Goal: Information Seeking & Learning: Learn about a topic

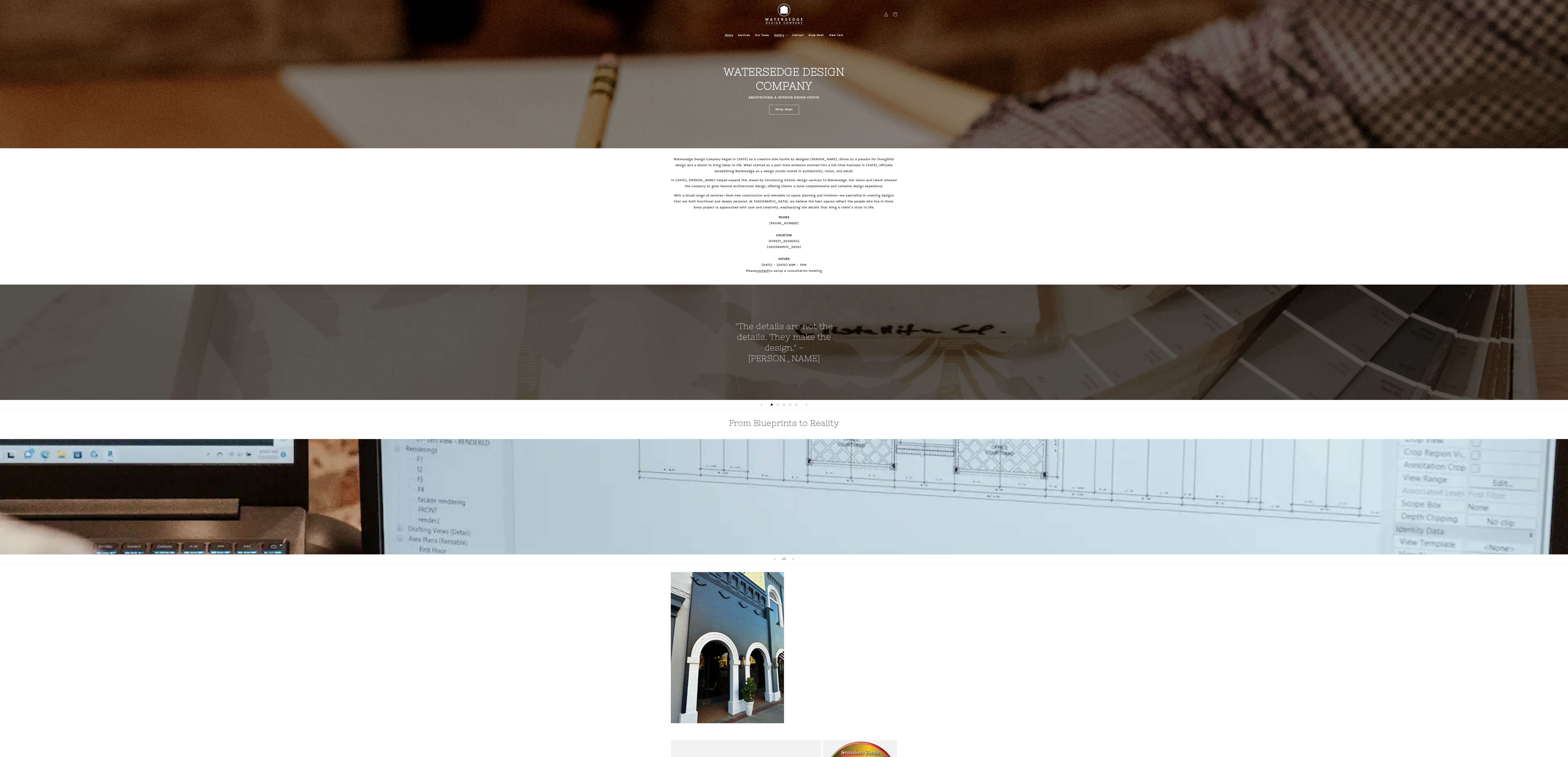
click at [785, 33] on summary "Gallery" at bounding box center [781, 35] width 18 height 9
click at [790, 47] on link "[PERSON_NAME]" at bounding box center [792, 48] width 41 height 7
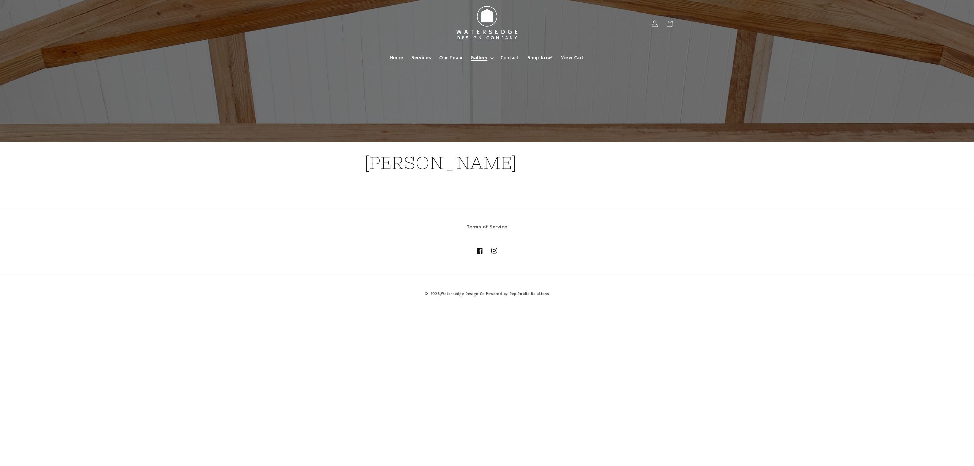
click at [486, 58] on span "Gallery" at bounding box center [479, 58] width 17 height 6
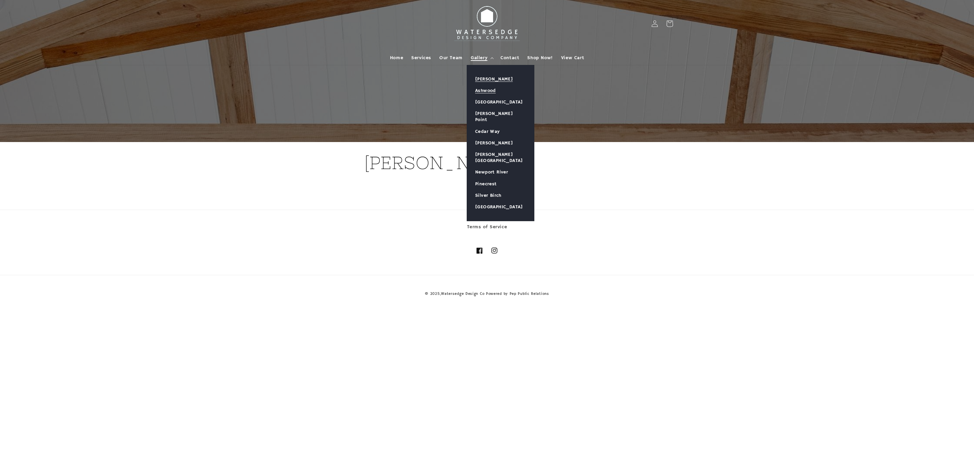
click at [479, 90] on link "Ashwood" at bounding box center [500, 90] width 67 height 11
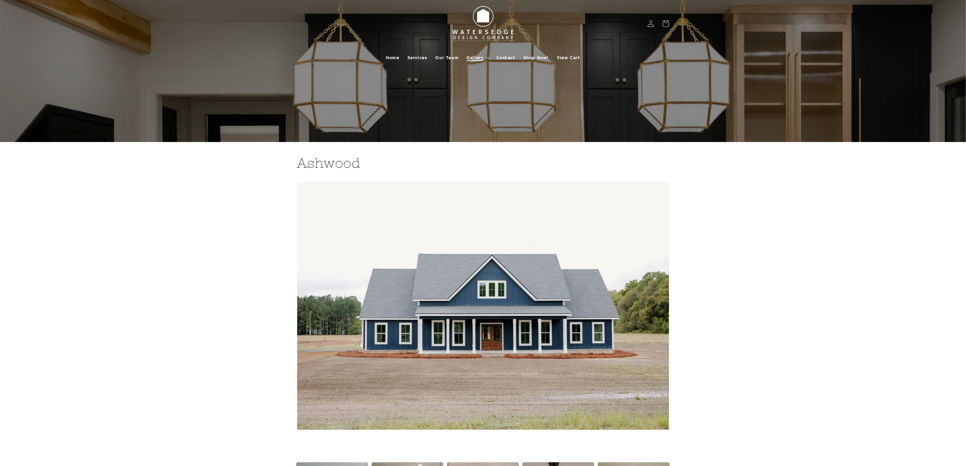
click at [489, 57] on icon at bounding box center [487, 58] width 3 height 2
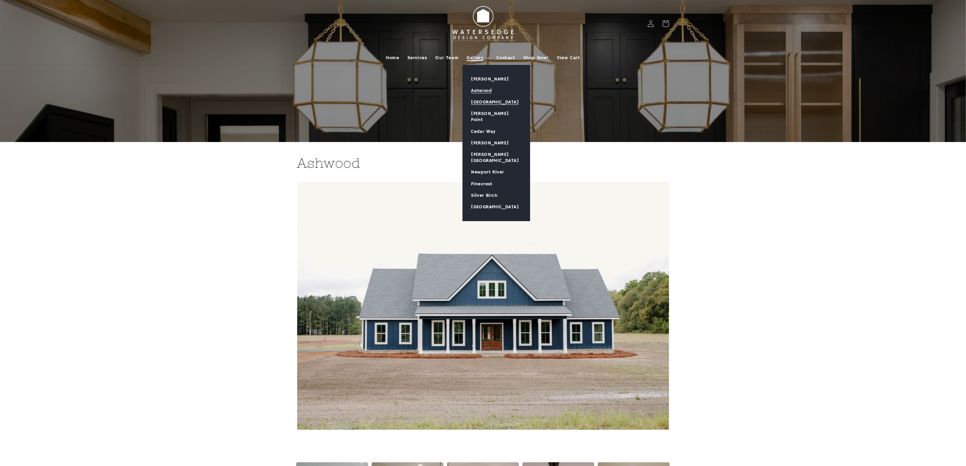
click at [484, 98] on link "[GEOGRAPHIC_DATA]" at bounding box center [496, 101] width 67 height 11
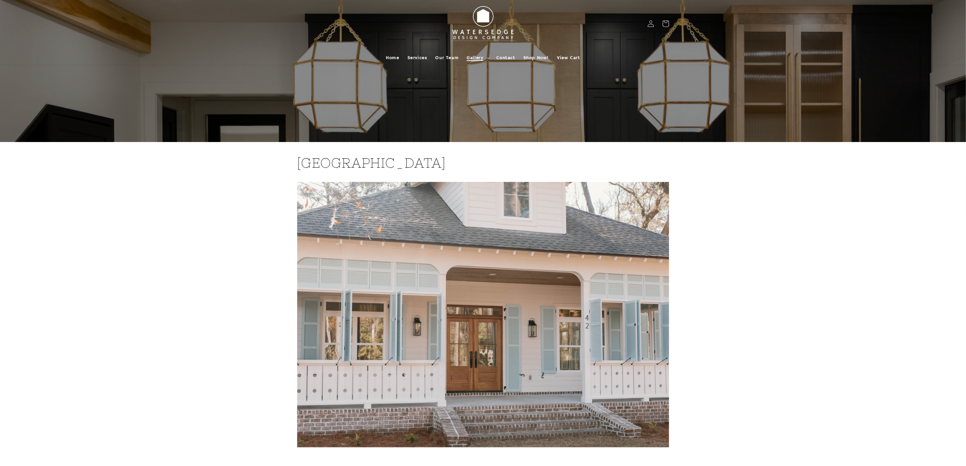
click at [486, 57] on summary "Gallery" at bounding box center [477, 58] width 30 height 14
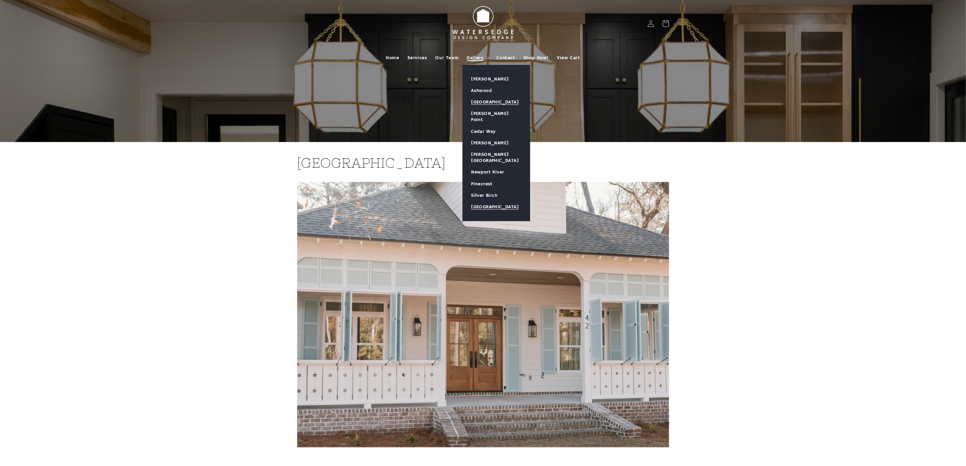
click at [480, 201] on link "[GEOGRAPHIC_DATA]" at bounding box center [496, 206] width 67 height 11
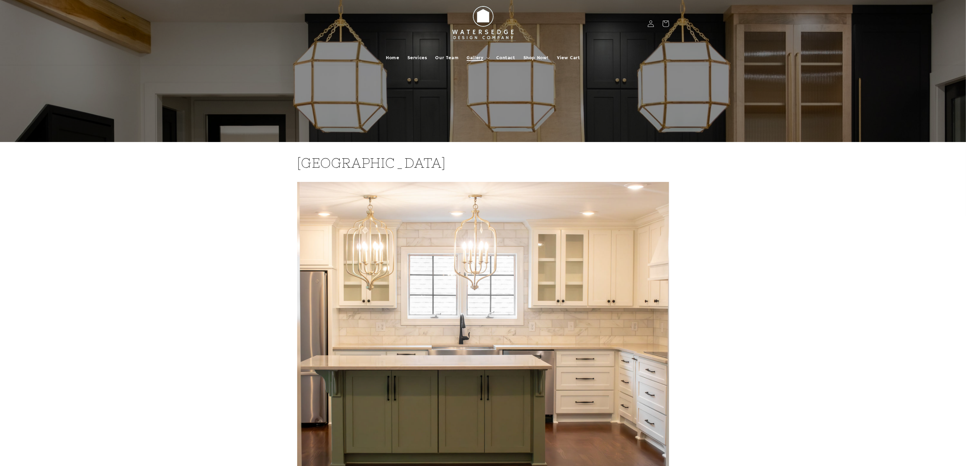
click at [484, 59] on summary "Gallery" at bounding box center [477, 58] width 30 height 14
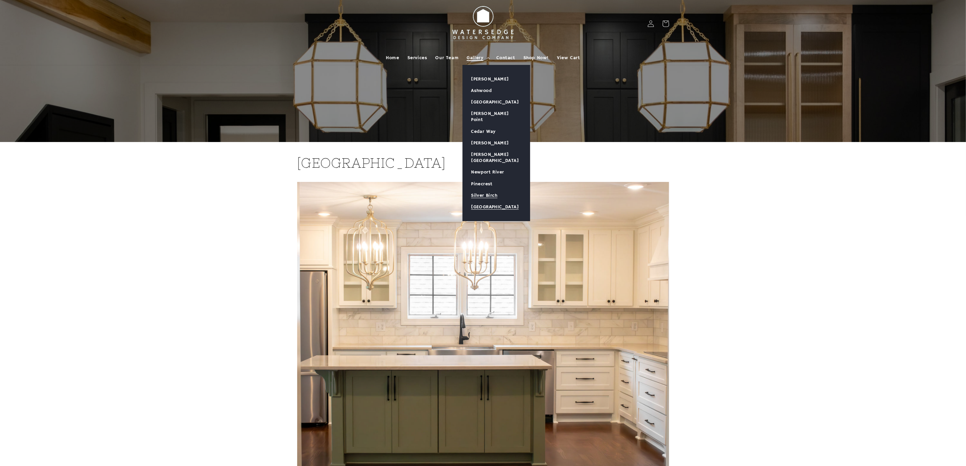
click at [478, 190] on link "Silver Birch" at bounding box center [496, 195] width 67 height 11
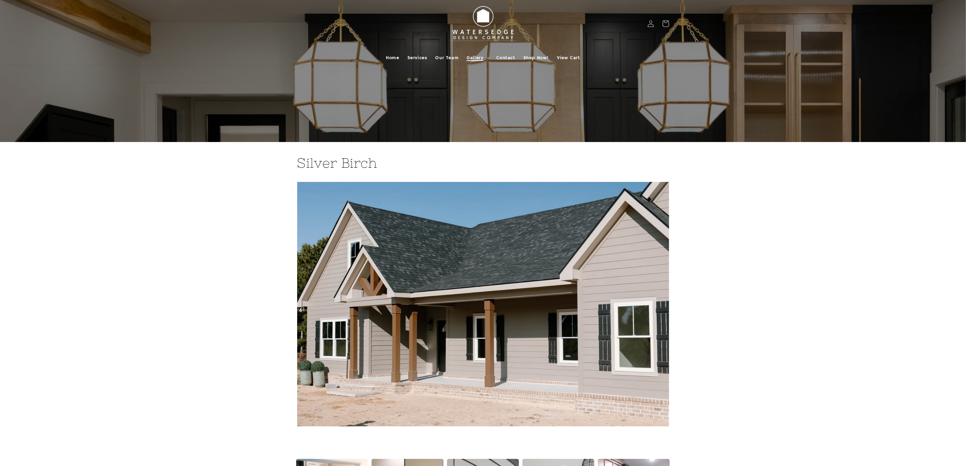
click at [486, 57] on summary "Gallery" at bounding box center [477, 58] width 30 height 14
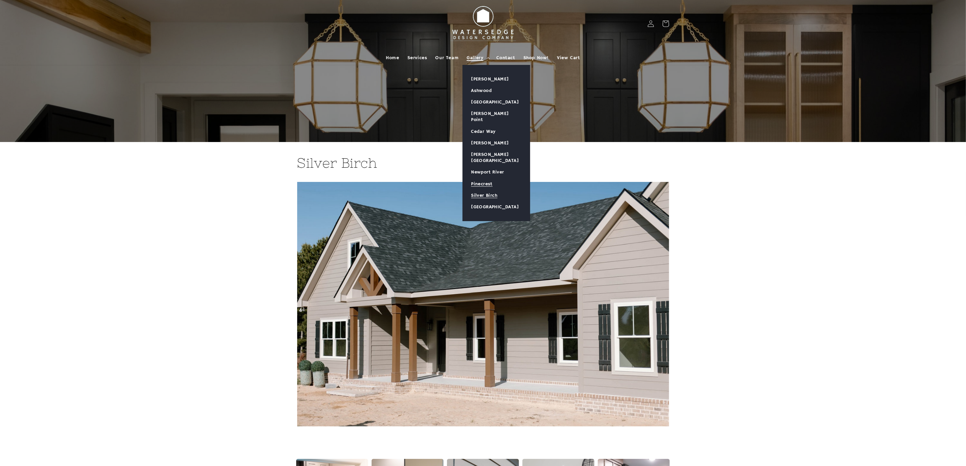
click at [490, 178] on link "Pinecrest" at bounding box center [496, 183] width 67 height 11
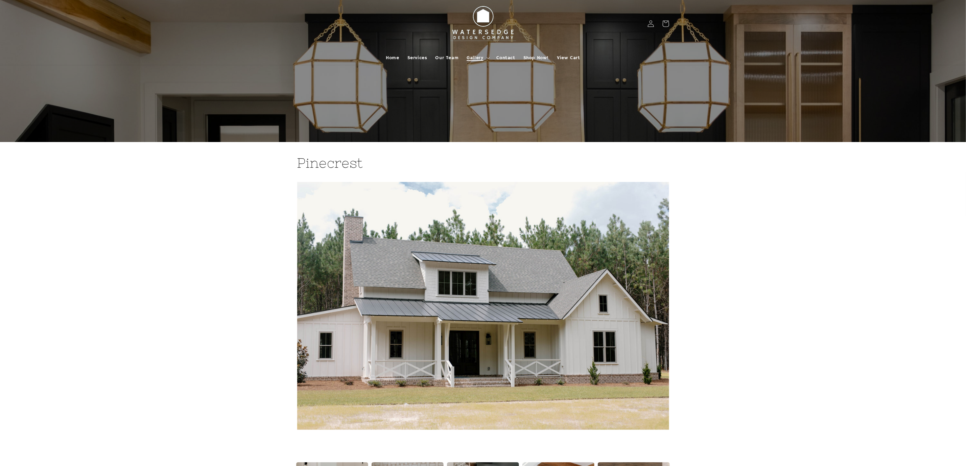
click at [488, 57] on icon at bounding box center [487, 58] width 3 height 2
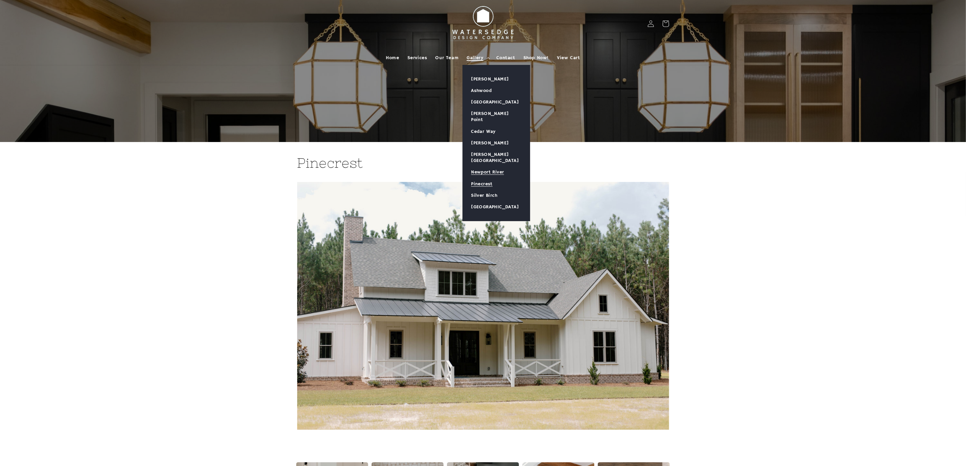
click at [496, 166] on link "Newport River" at bounding box center [496, 171] width 67 height 11
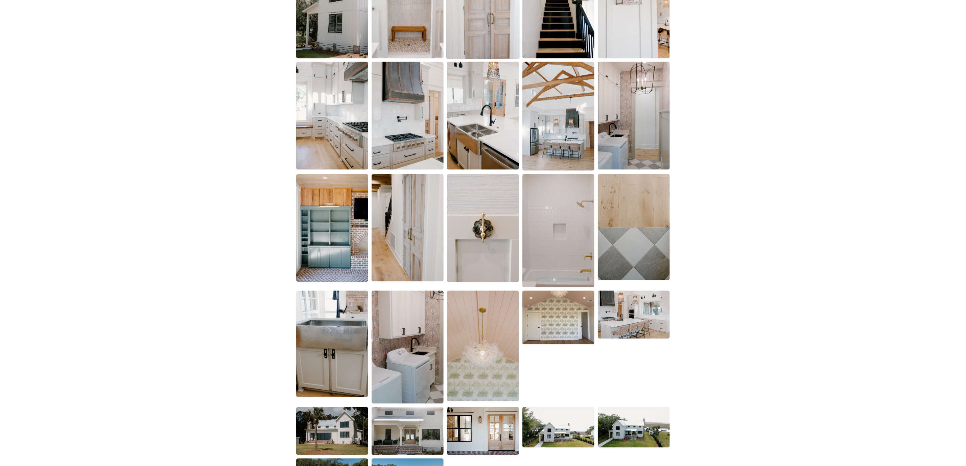
scroll to position [1065, 0]
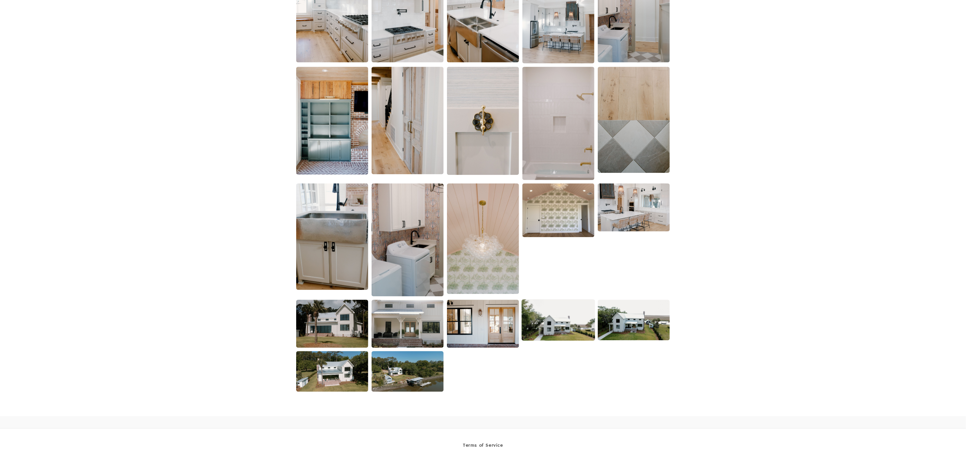
click at [550, 313] on img at bounding box center [558, 319] width 73 height 41
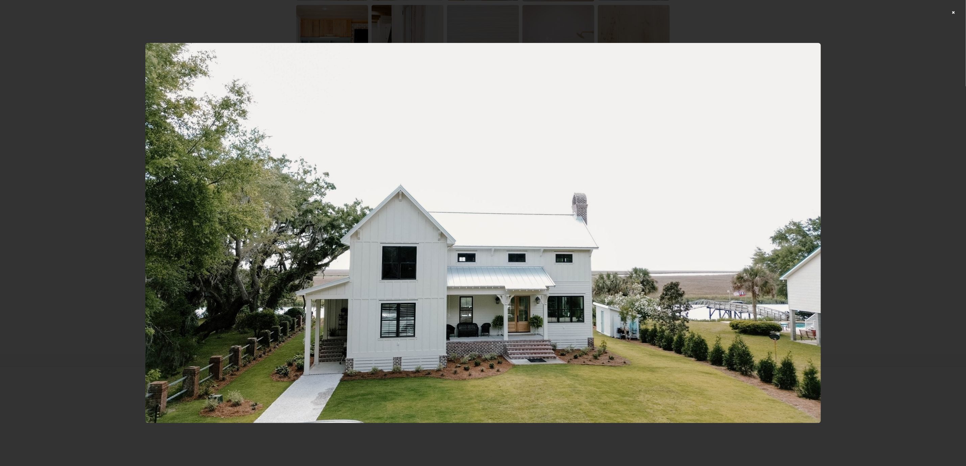
scroll to position [1127, 0]
click at [959, 11] on div at bounding box center [483, 233] width 966 height 466
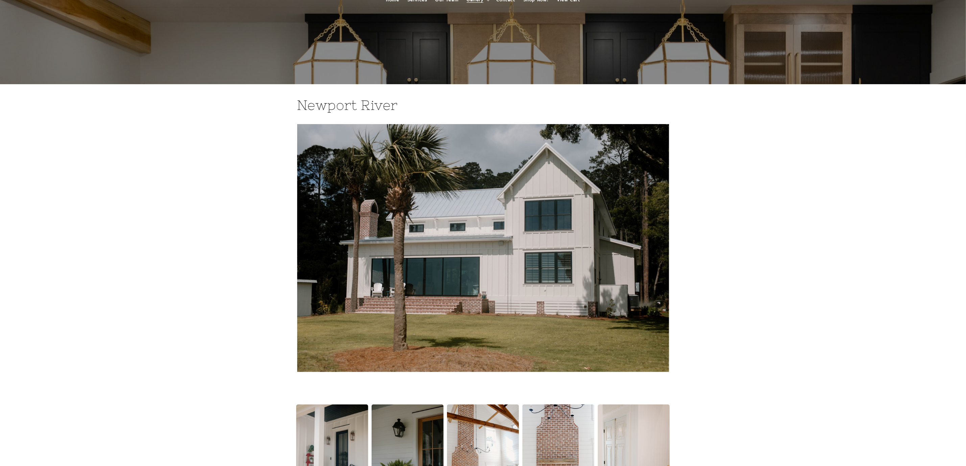
scroll to position [0, 0]
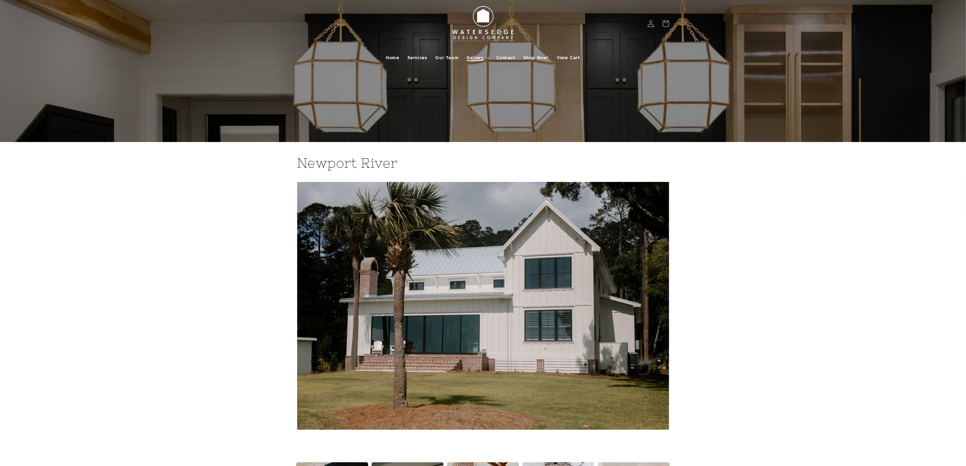
click at [481, 60] on span "Gallery" at bounding box center [475, 58] width 17 height 6
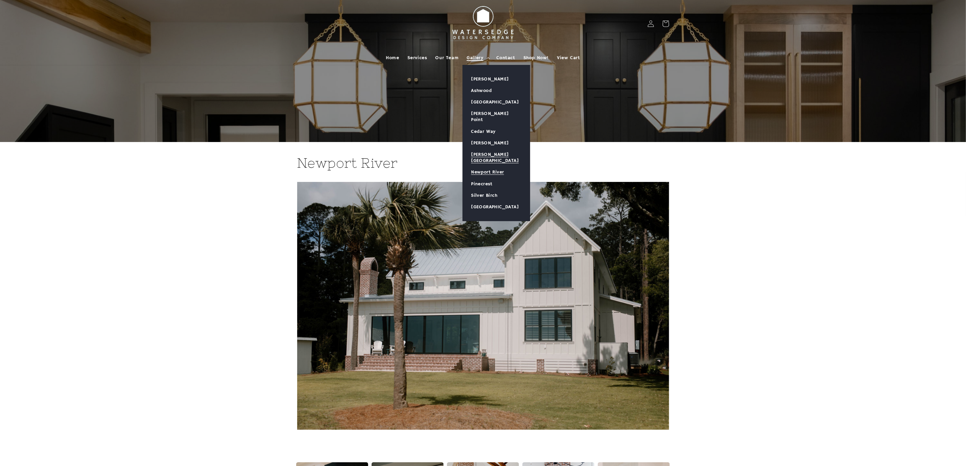
click at [499, 149] on link "[PERSON_NAME][GEOGRAPHIC_DATA]" at bounding box center [496, 158] width 67 height 18
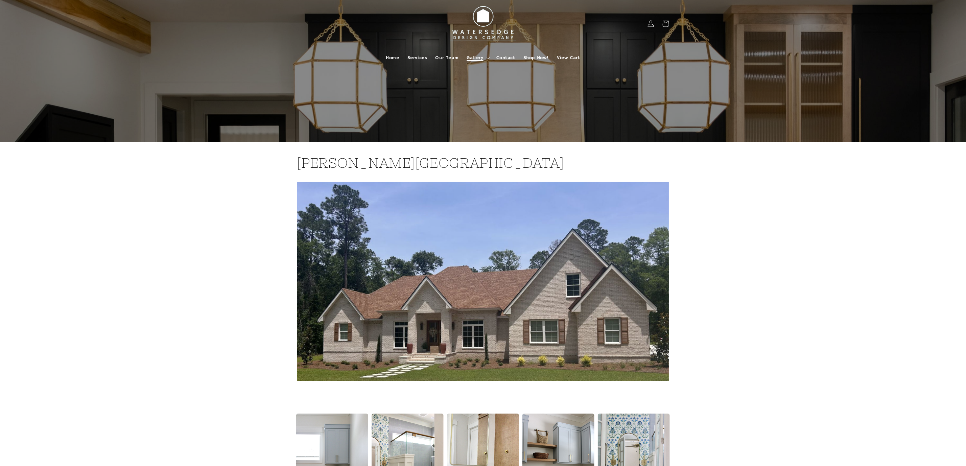
click at [484, 56] on summary "Gallery" at bounding box center [477, 58] width 30 height 14
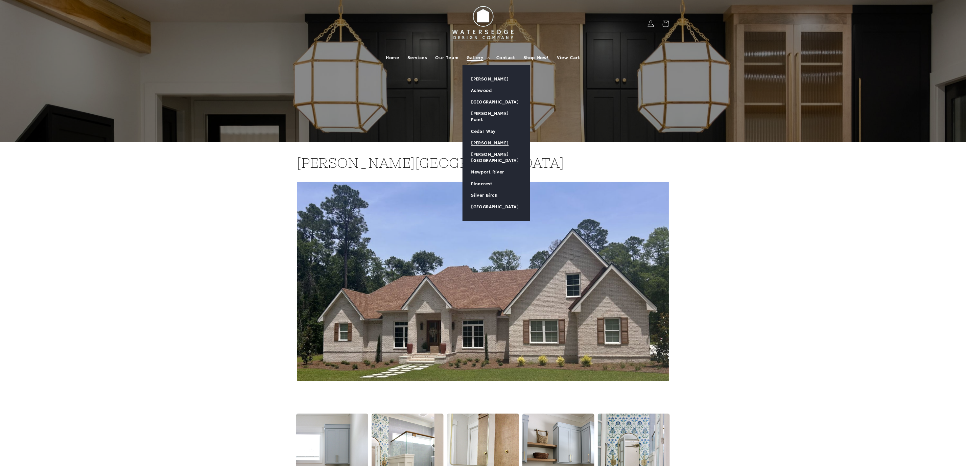
click at [486, 137] on link "[PERSON_NAME]" at bounding box center [496, 142] width 67 height 11
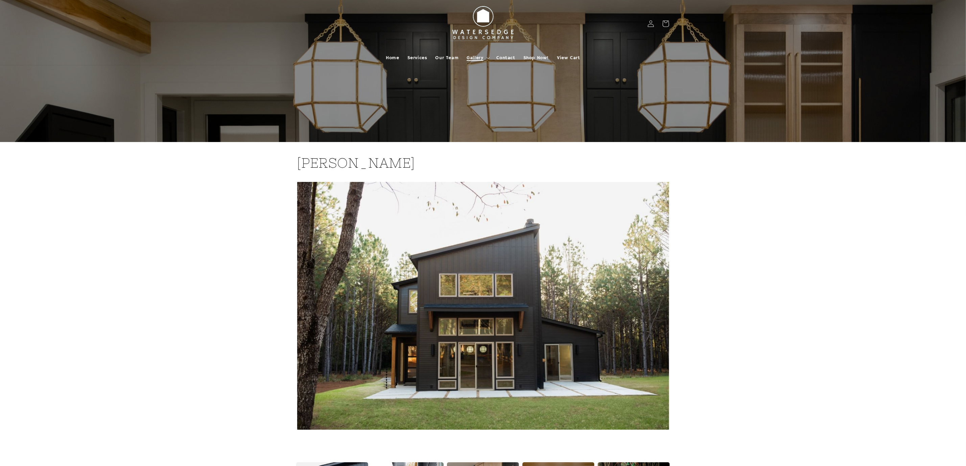
click at [479, 55] on span "Gallery" at bounding box center [475, 58] width 17 height 6
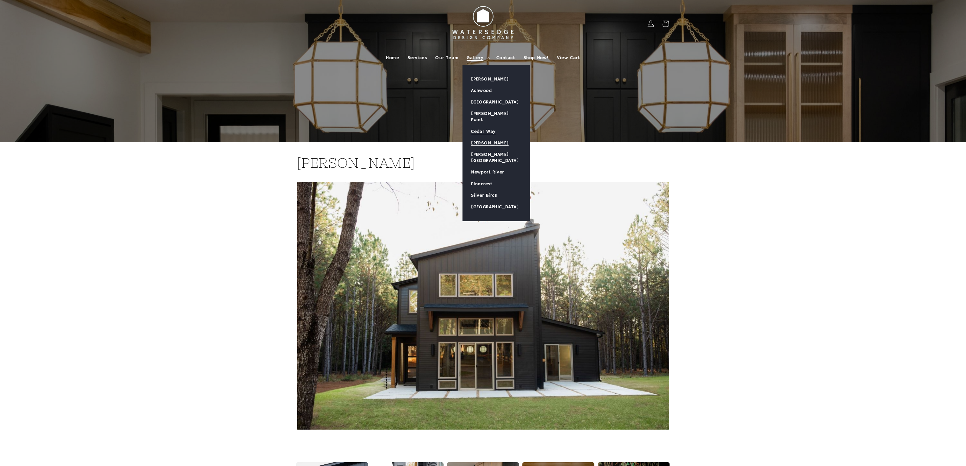
click at [487, 126] on link "Cedar Way" at bounding box center [496, 131] width 67 height 11
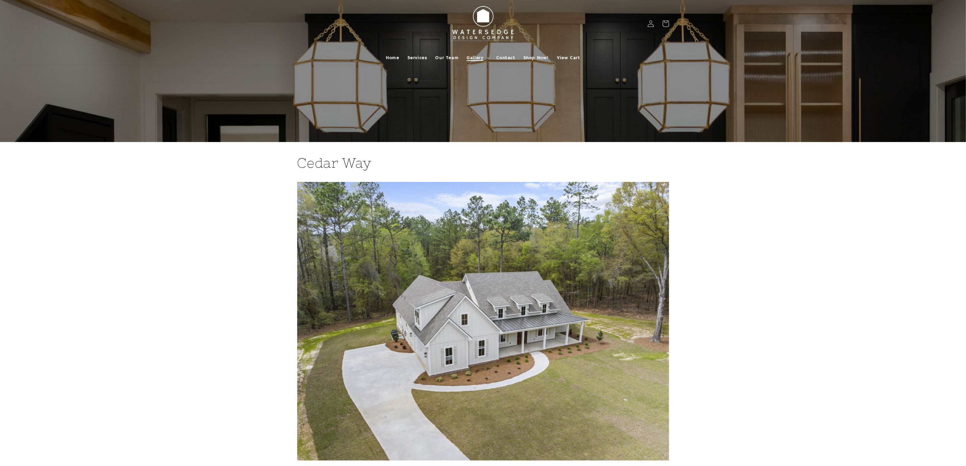
click at [480, 58] on span "Gallery" at bounding box center [475, 58] width 17 height 6
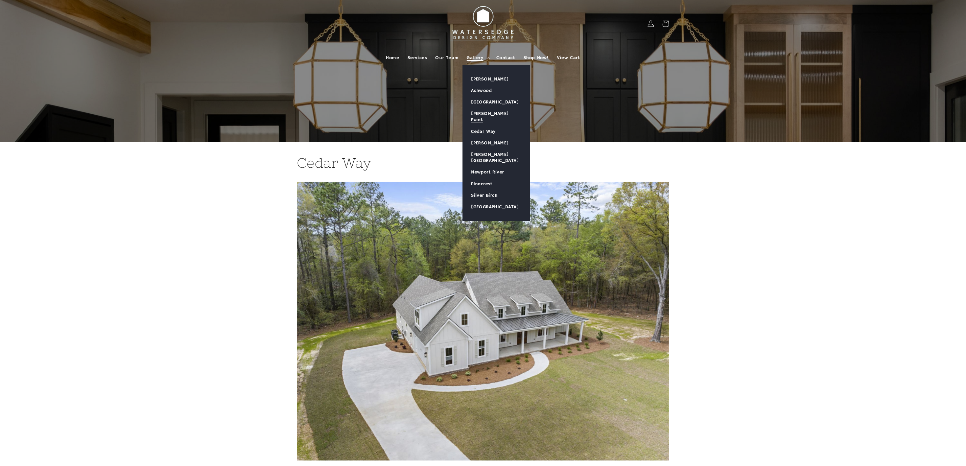
click at [485, 115] on link "[PERSON_NAME] Point" at bounding box center [496, 117] width 67 height 18
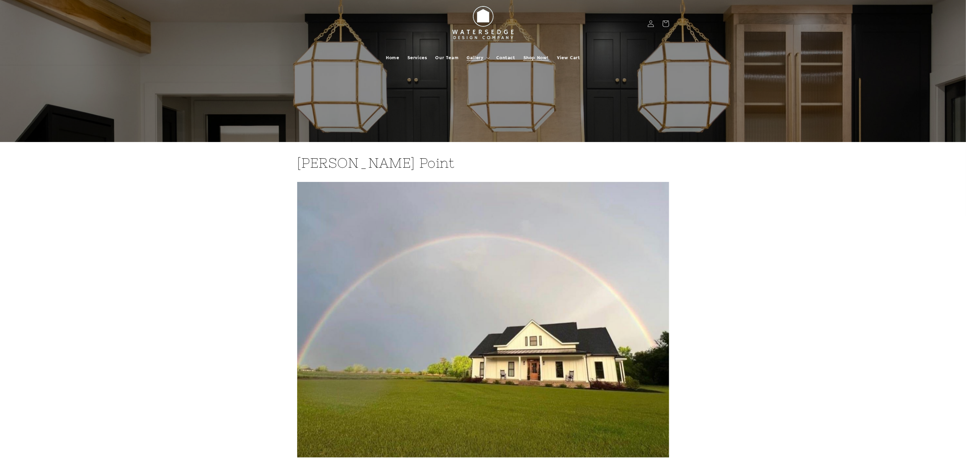
click at [525, 60] on span "Shop Now!" at bounding box center [535, 58] width 25 height 6
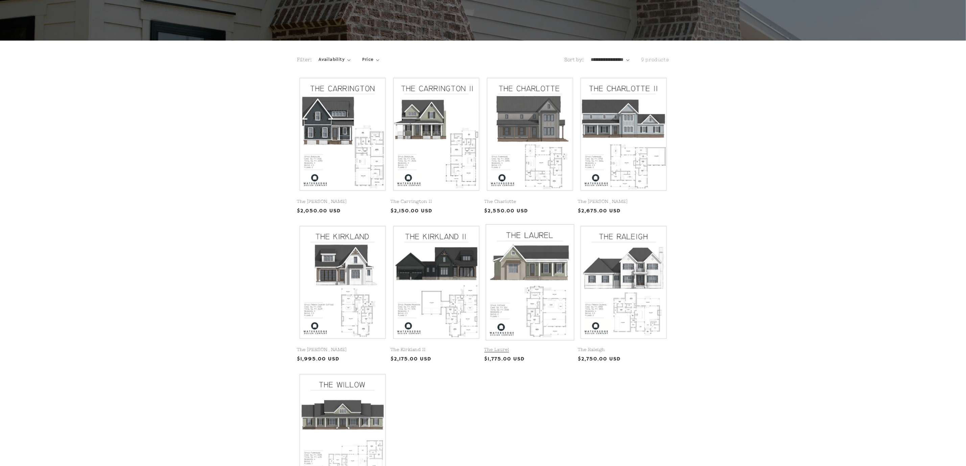
scroll to position [152, 0]
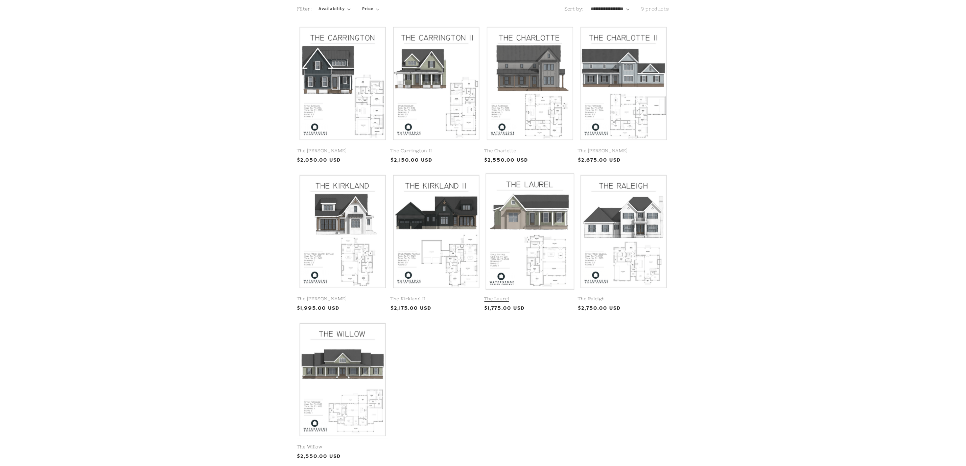
click at [512, 296] on link "The Laurel" at bounding box center [529, 299] width 91 height 6
click at [431, 148] on link "The Carrington II" at bounding box center [436, 151] width 91 height 6
click at [342, 148] on link "The Carrington" at bounding box center [342, 151] width 91 height 6
click at [449, 148] on link "The Carrington II" at bounding box center [436, 151] width 91 height 6
click at [349, 148] on link "The Carrington" at bounding box center [342, 151] width 91 height 6
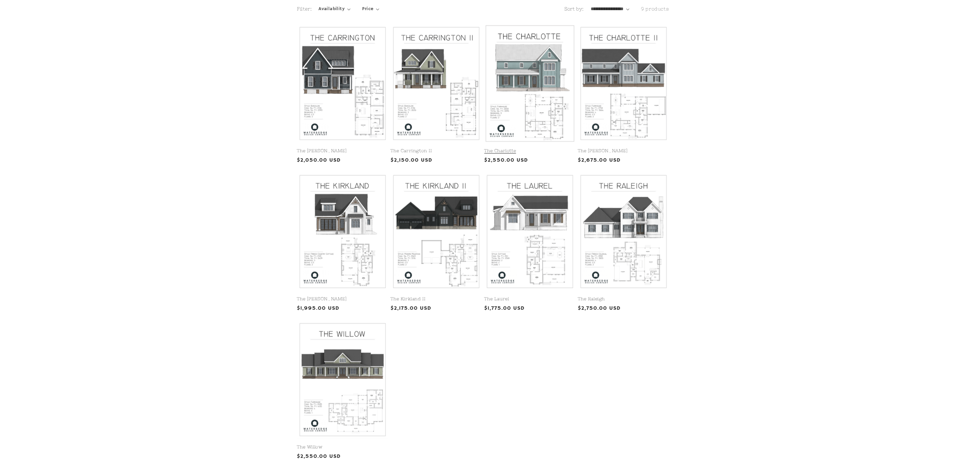
click at [542, 148] on link "The Charlotte" at bounding box center [529, 151] width 91 height 6
click at [353, 444] on link "The Willow" at bounding box center [342, 447] width 91 height 6
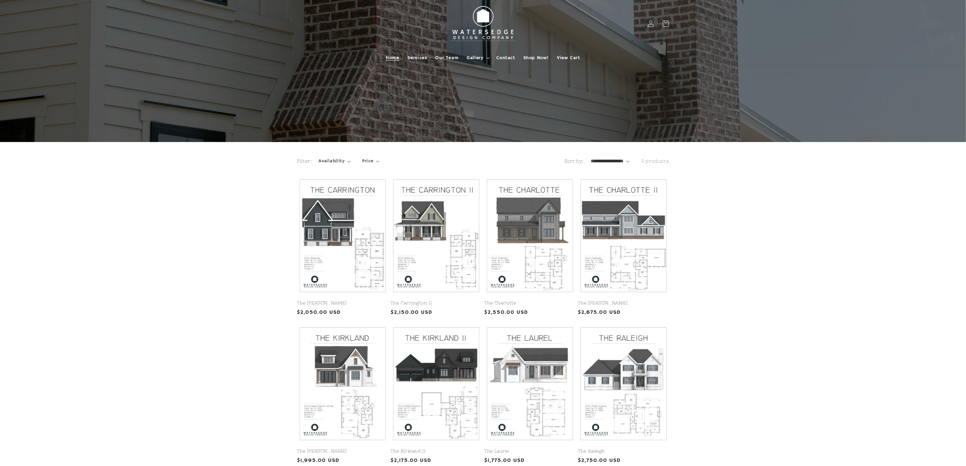
click at [392, 61] on link "Home" at bounding box center [392, 58] width 21 height 14
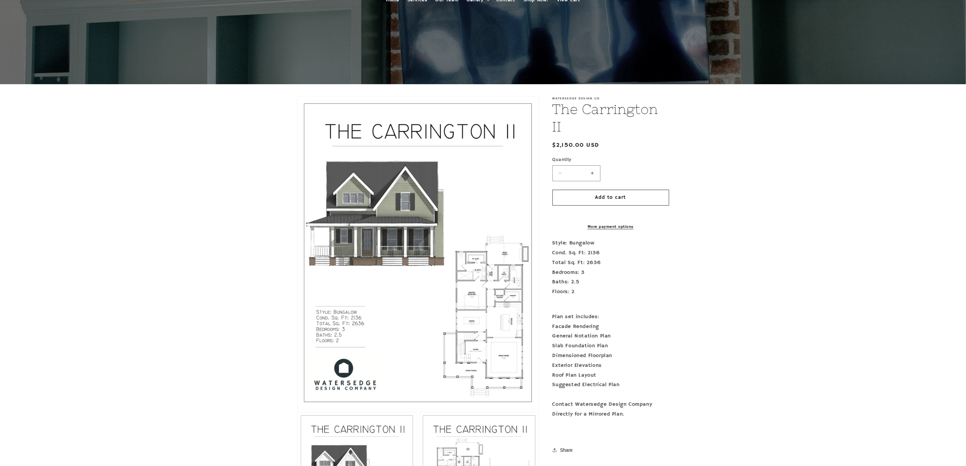
scroll to position [51, 0]
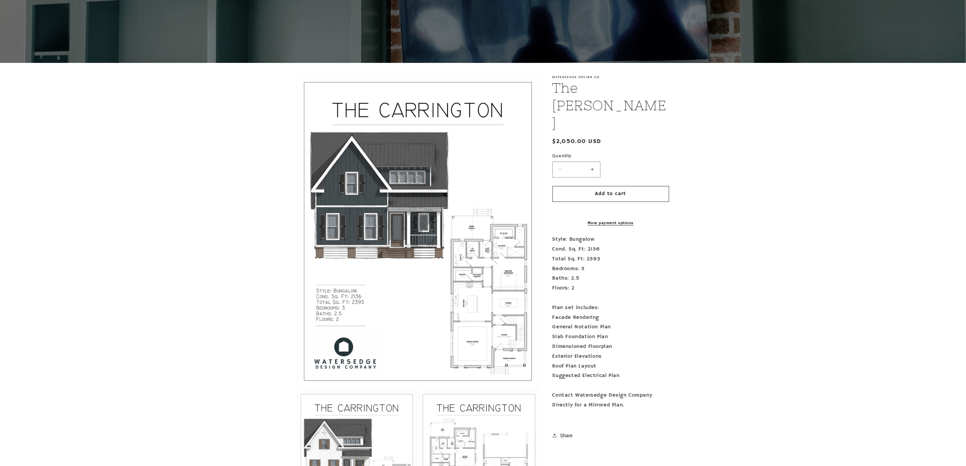
scroll to position [101, 0]
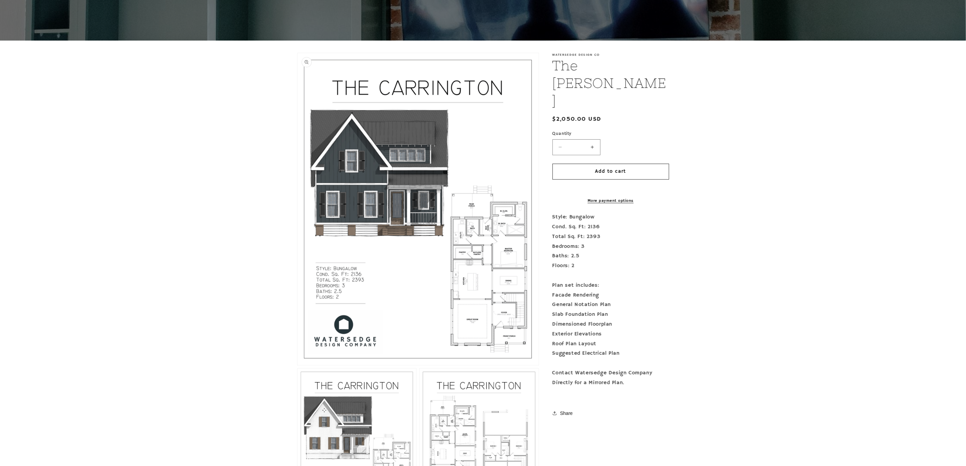
click at [297, 365] on button "Open media 1 in modal" at bounding box center [297, 365] width 0 height 0
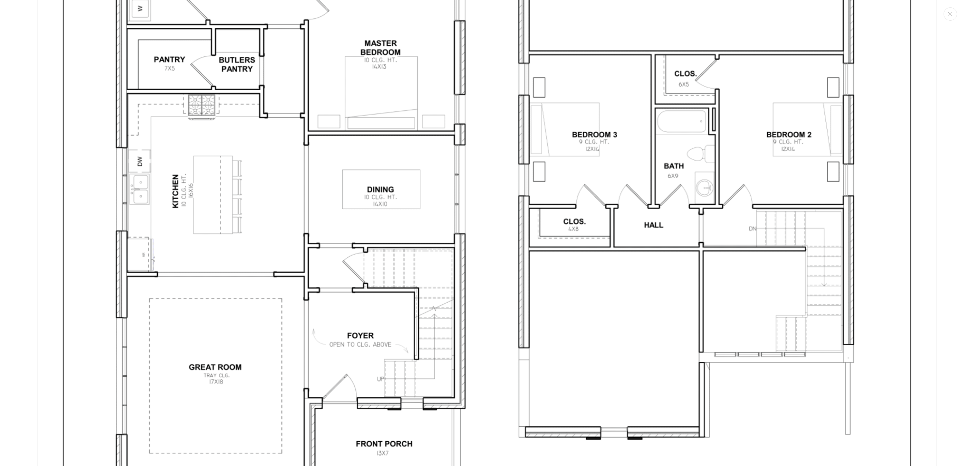
scroll to position [3150, 0]
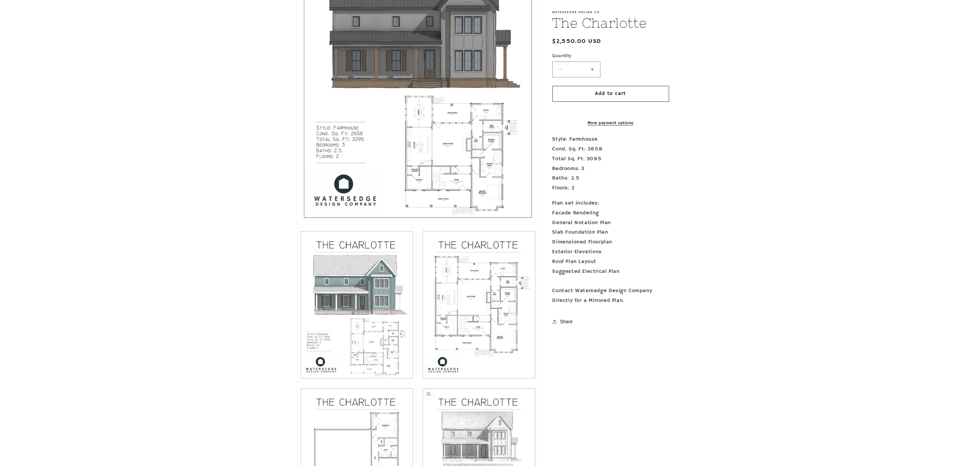
scroll to position [203, 0]
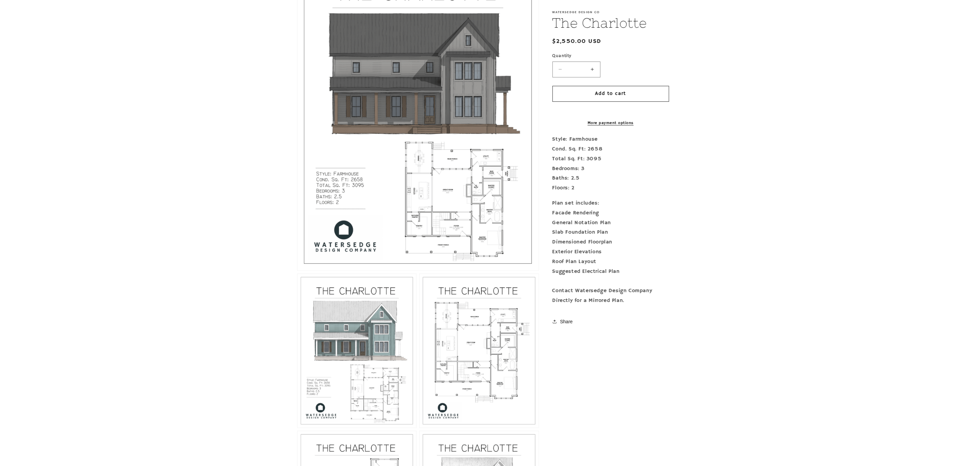
click at [297, 270] on button "Open media 1 in modal" at bounding box center [297, 270] width 0 height 0
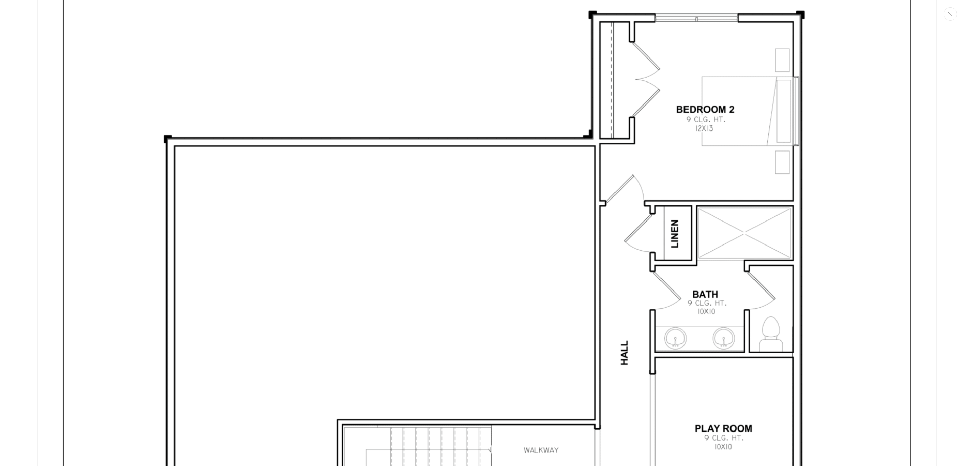
scroll to position [3708, 0]
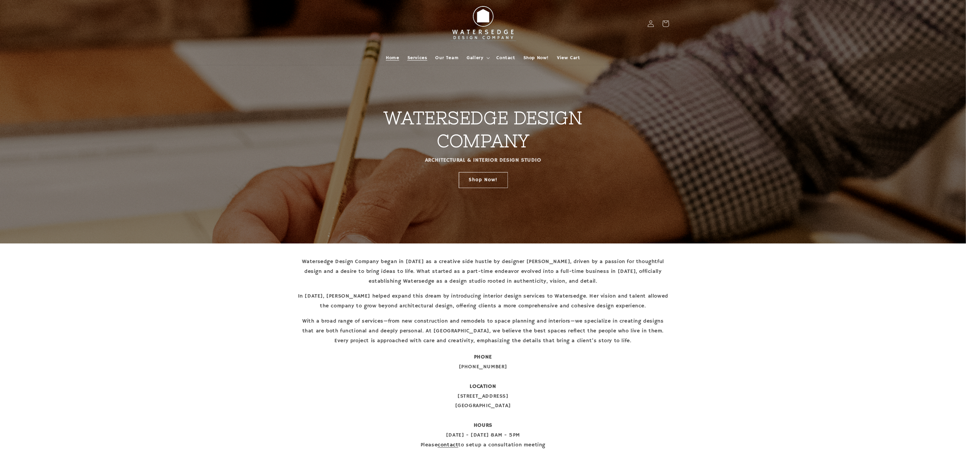
click at [415, 53] on link "Services" at bounding box center [417, 58] width 28 height 14
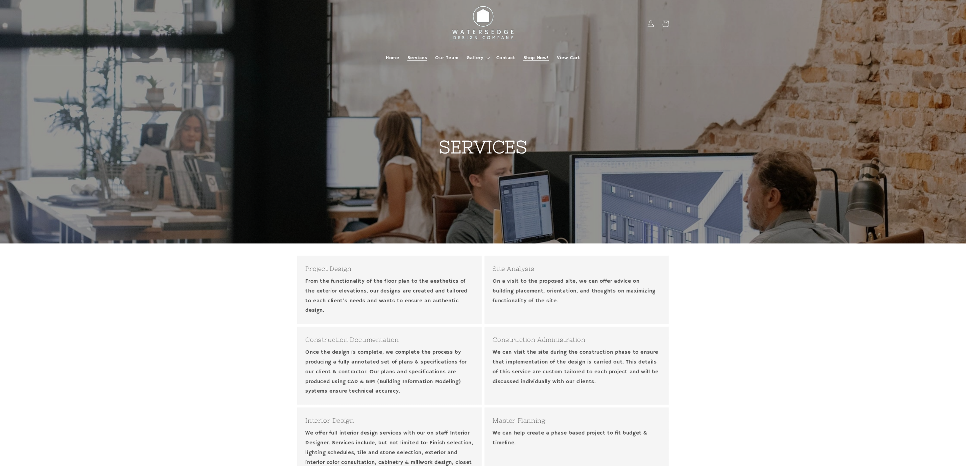
click at [534, 56] on span "Shop Now!" at bounding box center [535, 58] width 25 height 6
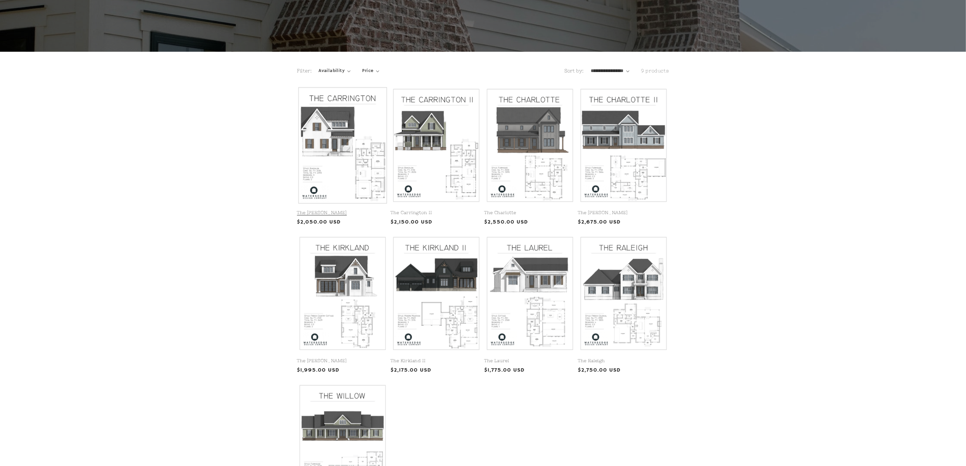
scroll to position [203, 0]
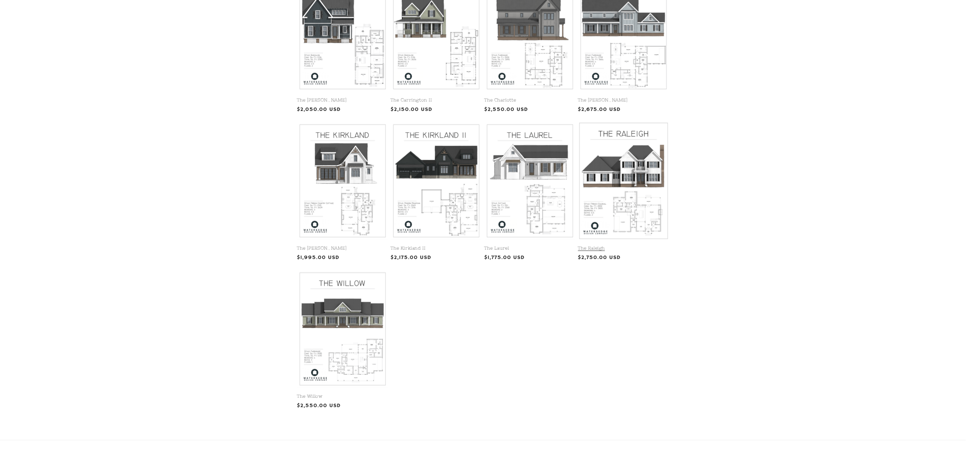
click at [586, 245] on link "The Raleigh" at bounding box center [623, 248] width 91 height 6
click at [356, 245] on link "The [PERSON_NAME]" at bounding box center [342, 248] width 91 height 6
click at [443, 245] on link "The Kirkland II" at bounding box center [436, 248] width 91 height 6
click at [361, 245] on link "The Kirkland" at bounding box center [342, 248] width 91 height 6
click at [475, 245] on link "The Kirkland II" at bounding box center [436, 248] width 91 height 6
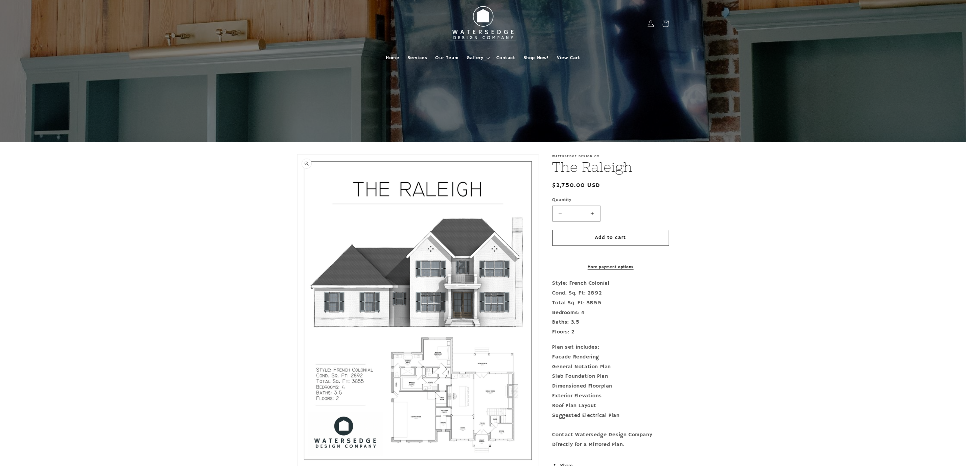
click at [297, 466] on button "Open media 1 in modal" at bounding box center [297, 467] width 0 height 0
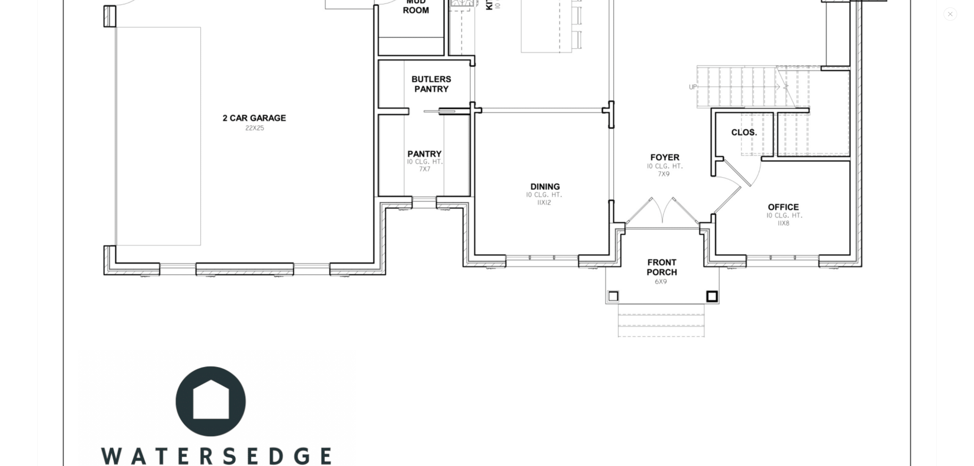
scroll to position [3201, 0]
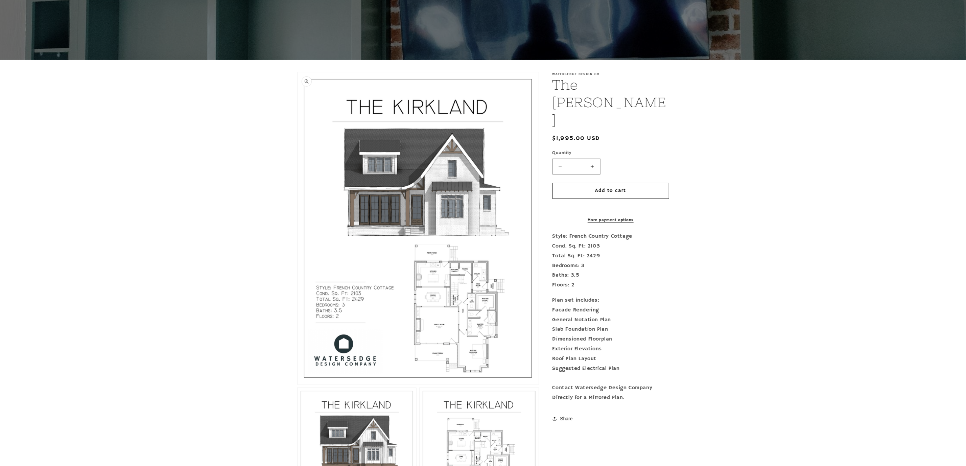
scroll to position [101, 0]
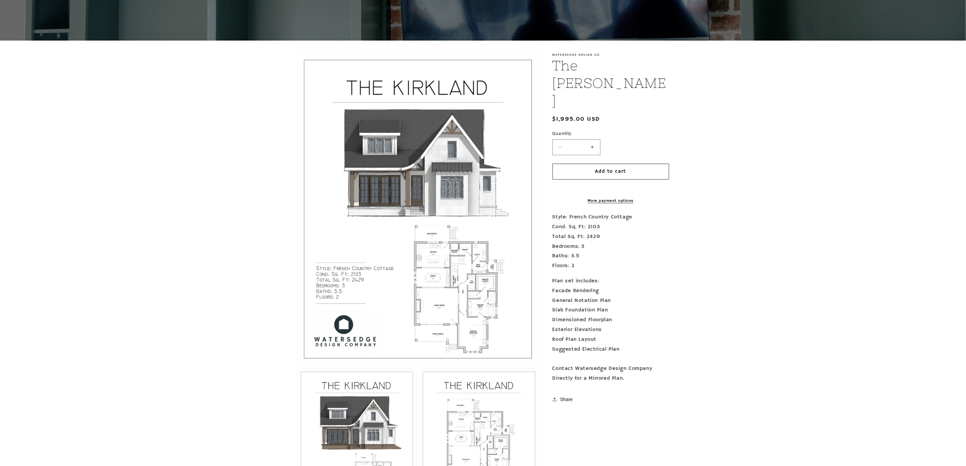
click at [297, 365] on button "Open media 1 in modal" at bounding box center [297, 365] width 0 height 0
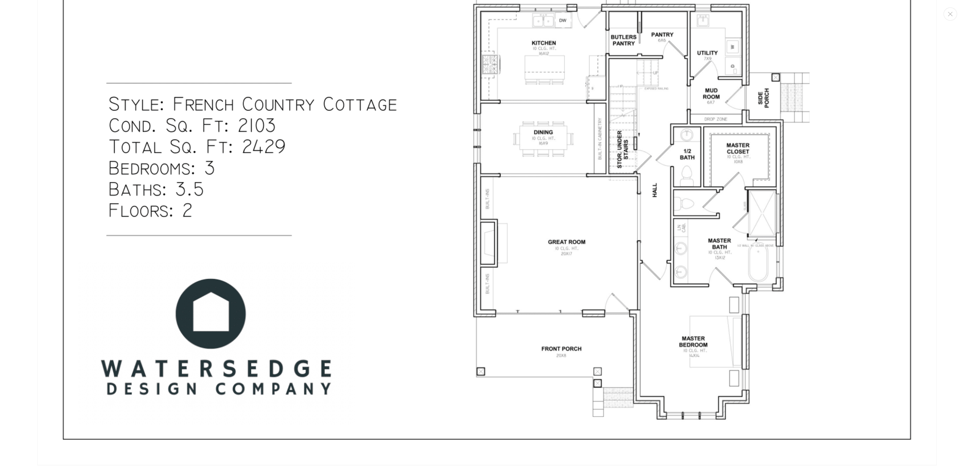
scroll to position [716, 0]
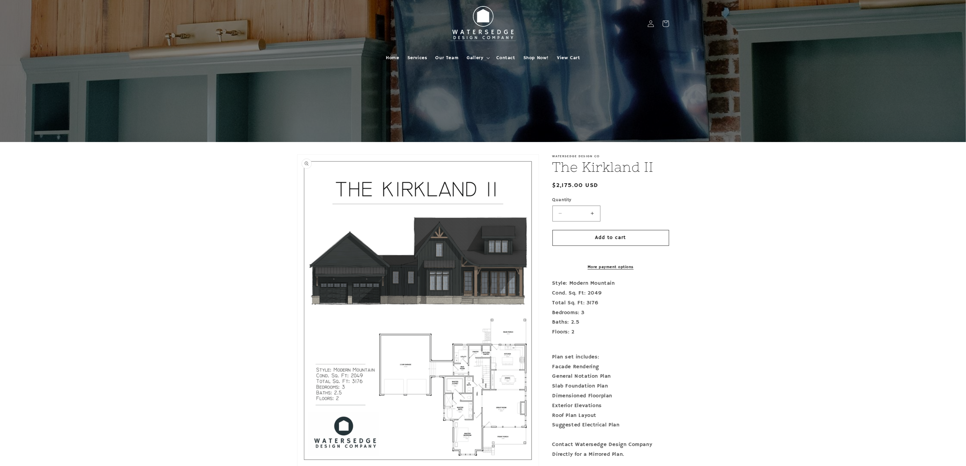
click at [297, 466] on button "Open media 1 in modal" at bounding box center [297, 467] width 0 height 0
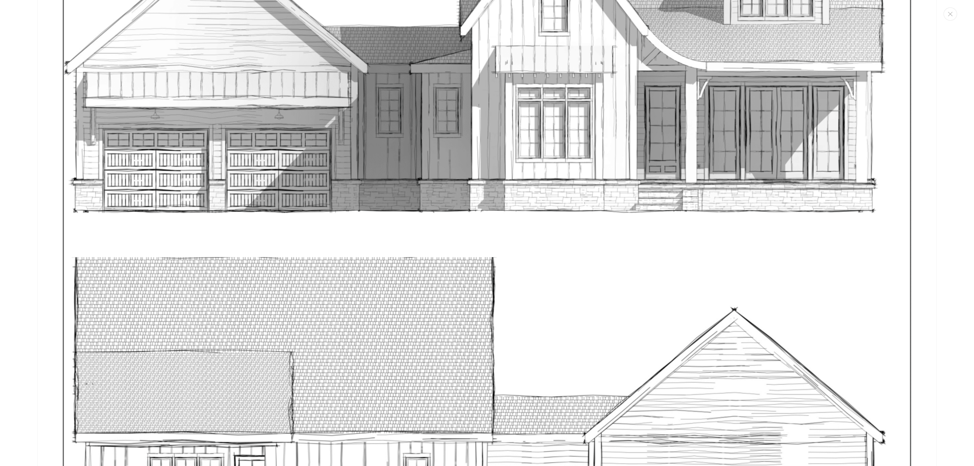
scroll to position [4769, 0]
